Goal: Navigation & Orientation: Find specific page/section

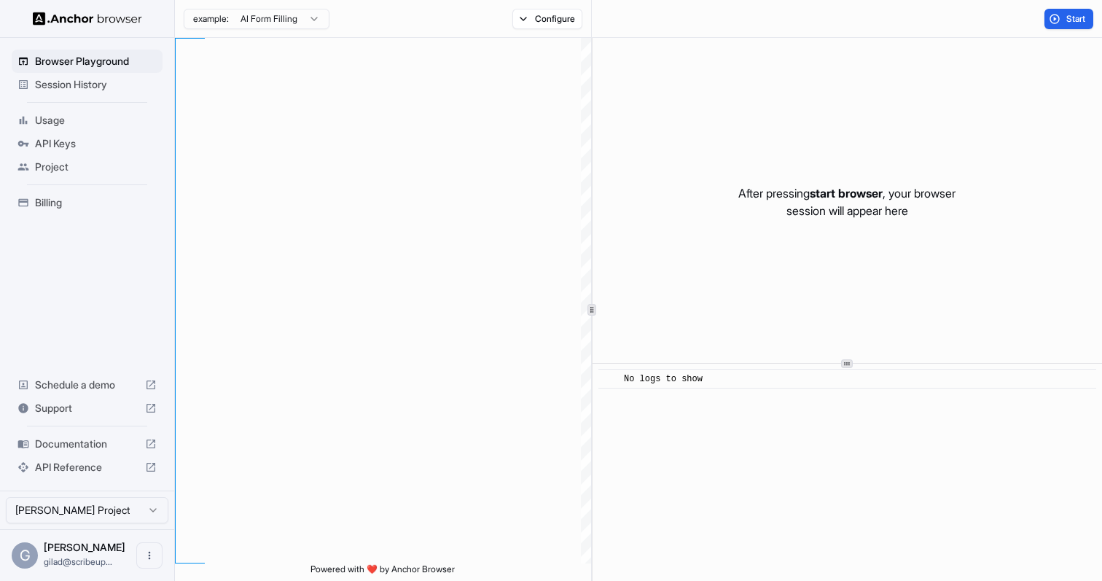
scroll to position [131, 0]
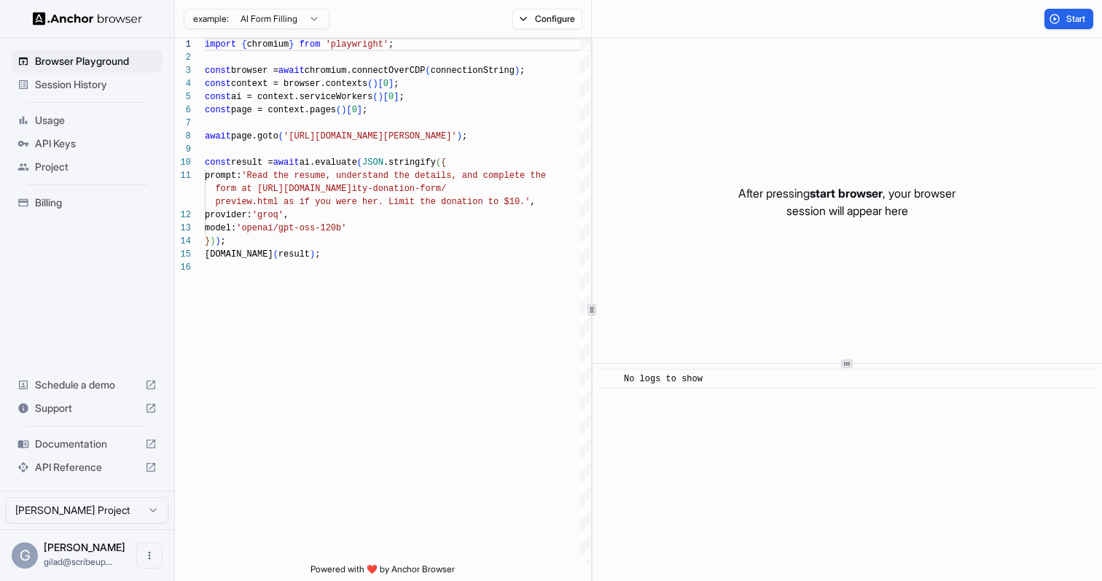
click at [120, 85] on span "Session History" at bounding box center [96, 84] width 122 height 15
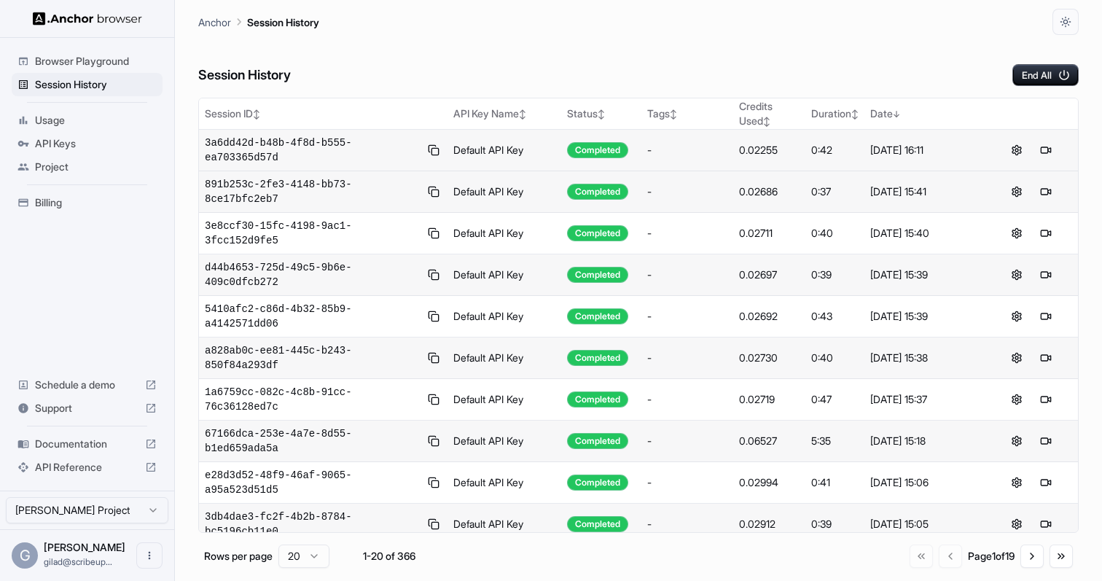
click at [318, 130] on td "3a6dd42d-b48b-4f8d-b555-ea703365d57d" at bounding box center [323, 151] width 248 height 42
click at [318, 145] on span "3a6dd42d-b48b-4f8d-b555-ea703365d57d" at bounding box center [312, 150] width 214 height 29
